Goal: Check status: Check status

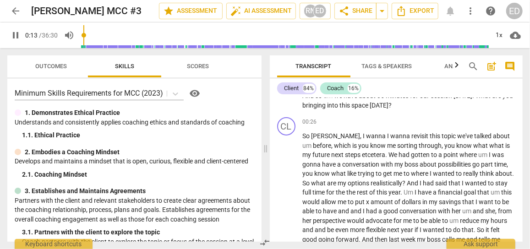
scroll to position [160, 0]
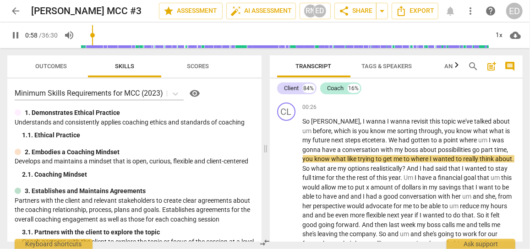
type input "59"
click at [15, 12] on span "arrow_back" at bounding box center [15, 10] width 11 height 11
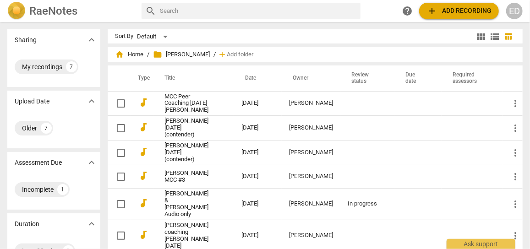
click at [143, 55] on span "home Home" at bounding box center [129, 54] width 28 height 9
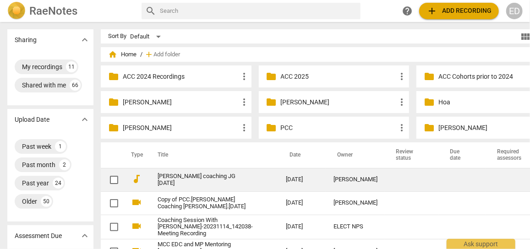
click at [185, 178] on link "[PERSON_NAME] coaching JG [DATE]" at bounding box center [204, 180] width 95 height 14
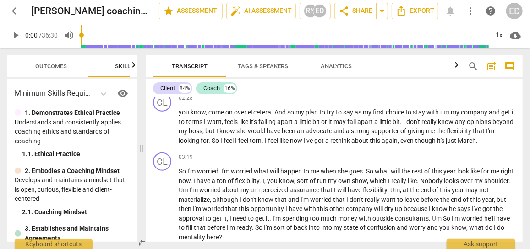
scroll to position [357, 0]
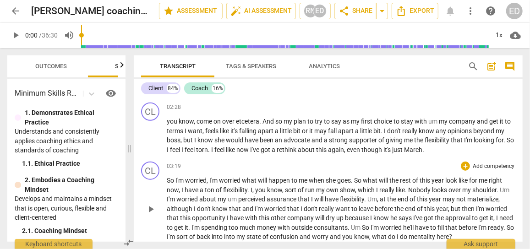
drag, startPoint x: 334, startPoint y: 199, endPoint x: 292, endPoint y: 210, distance: 43.1
click at [292, 210] on span "that" at bounding box center [293, 208] width 13 height 7
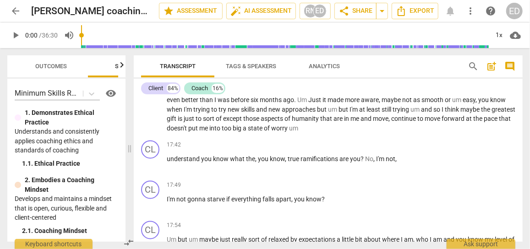
scroll to position [2412, 0]
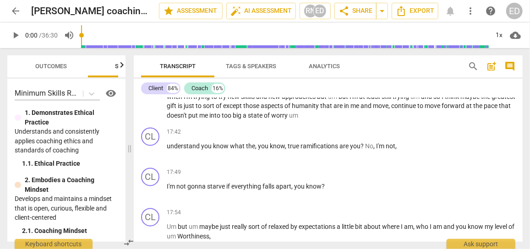
click at [522, 162] on div "Transcript Tags & Speakers Analytics search post_add comment Client 84% Coach 1…" at bounding box center [330, 148] width 400 height 201
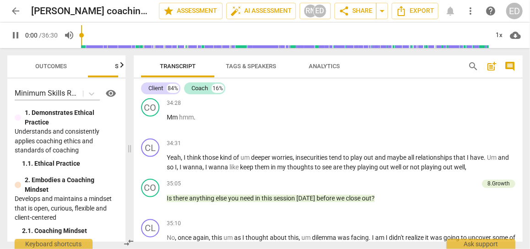
scroll to position [19, 0]
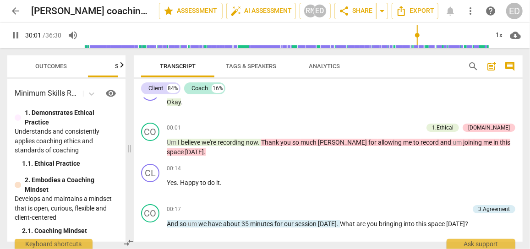
type input "1802"
